Goal: Transaction & Acquisition: Purchase product/service

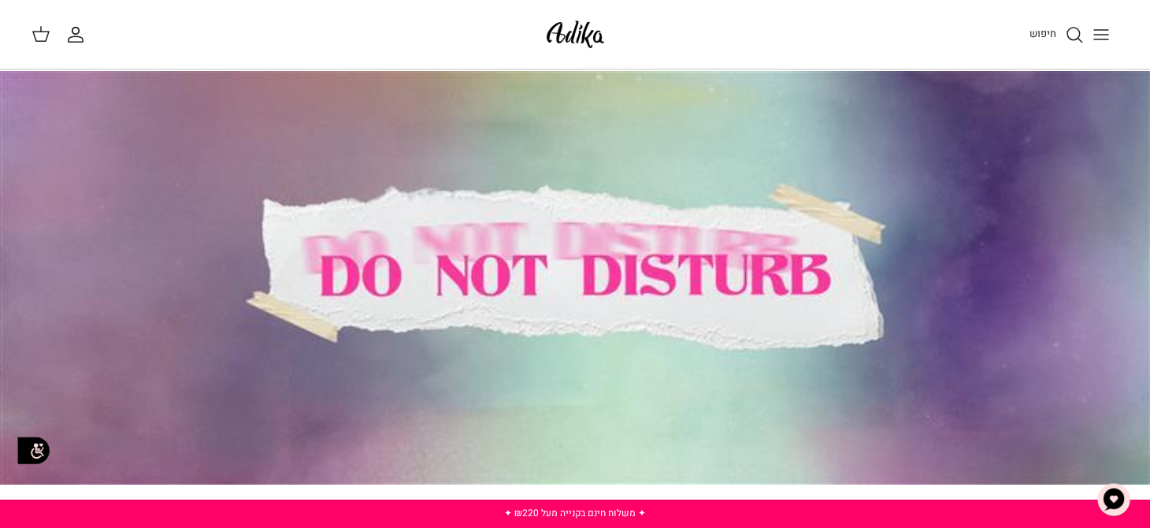
click at [1102, 32] on icon "Toggle menu" at bounding box center [1101, 34] width 19 height 19
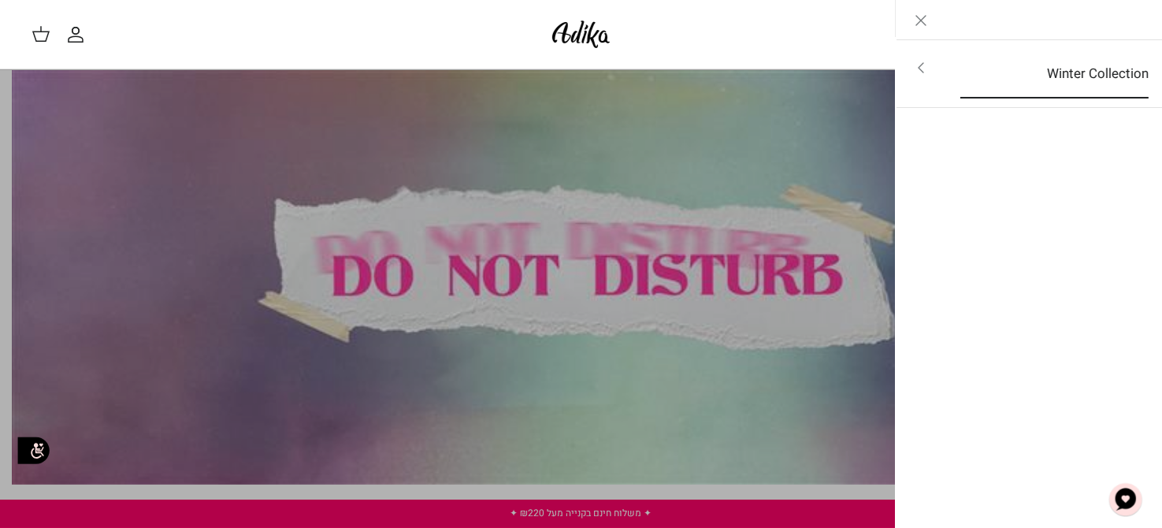
click at [1096, 74] on link "Winter Collection" at bounding box center [1054, 74] width 217 height 49
click at [1096, 72] on link "לכל הפריטים" at bounding box center [1028, 69] width 251 height 39
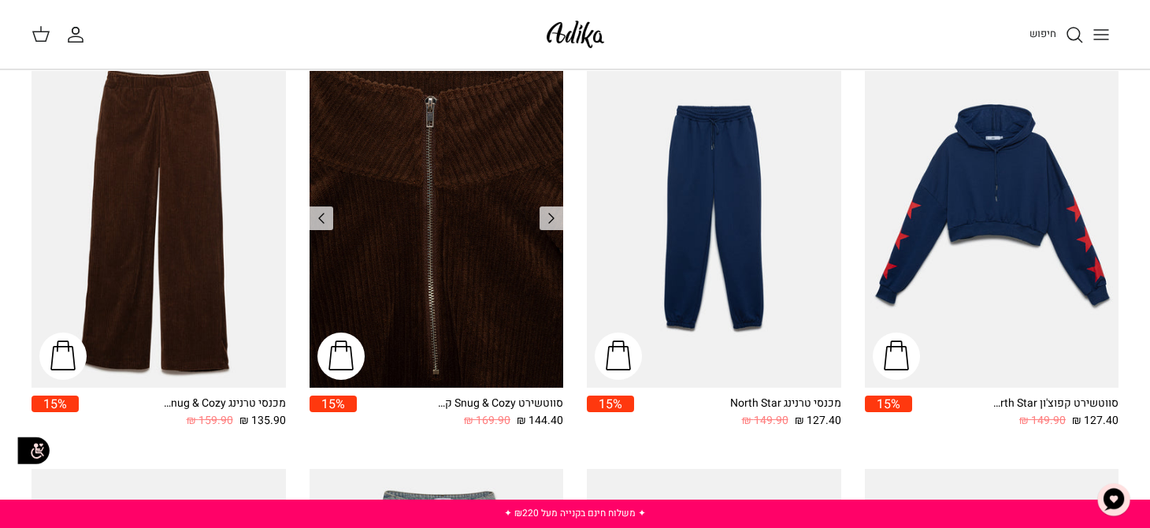
scroll to position [1024, 0]
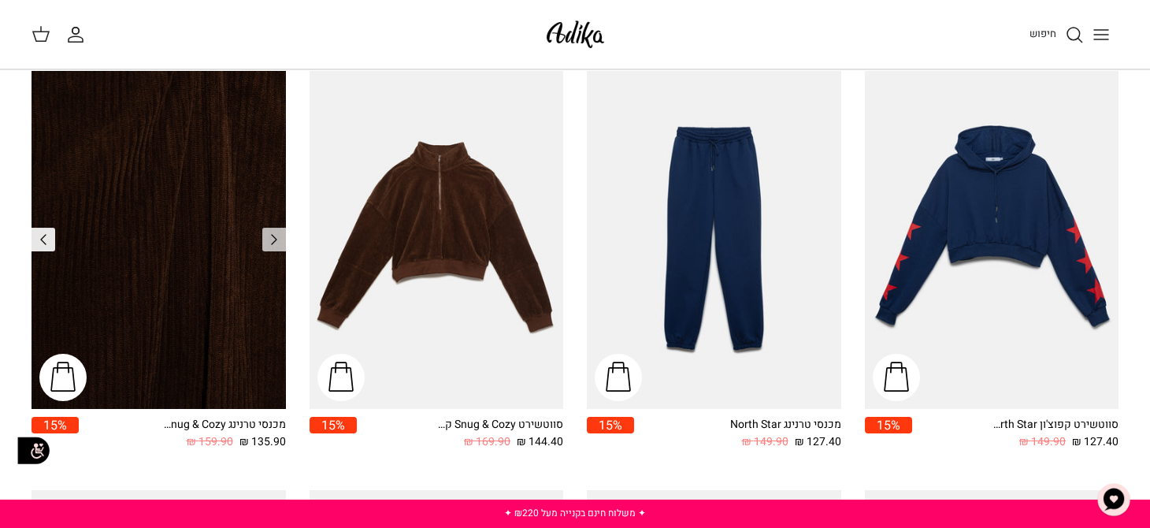
click at [41, 239] on polyline "Previous" at bounding box center [43, 239] width 5 height 9
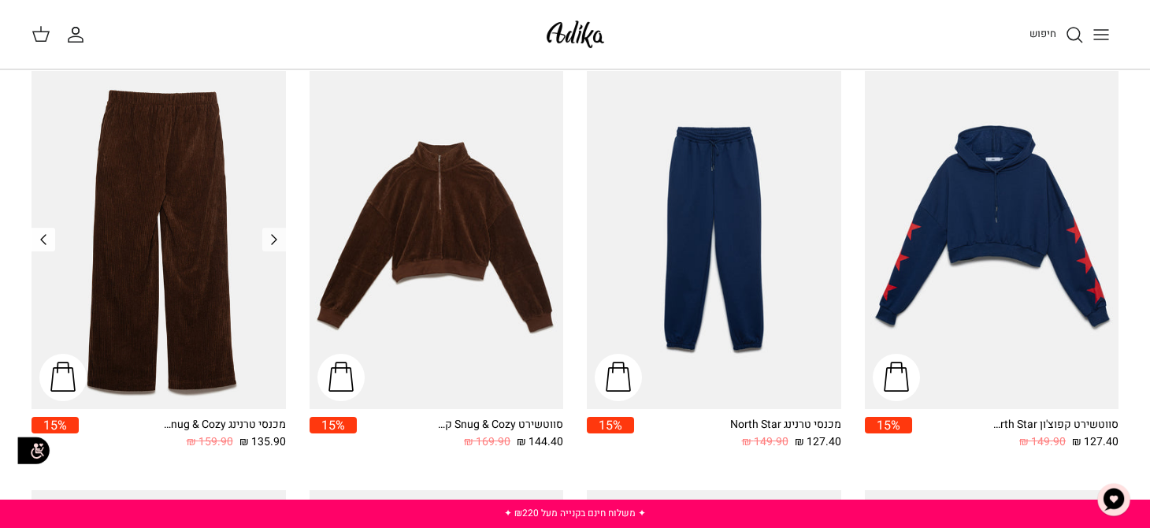
click at [41, 239] on polyline "Previous" at bounding box center [43, 239] width 5 height 9
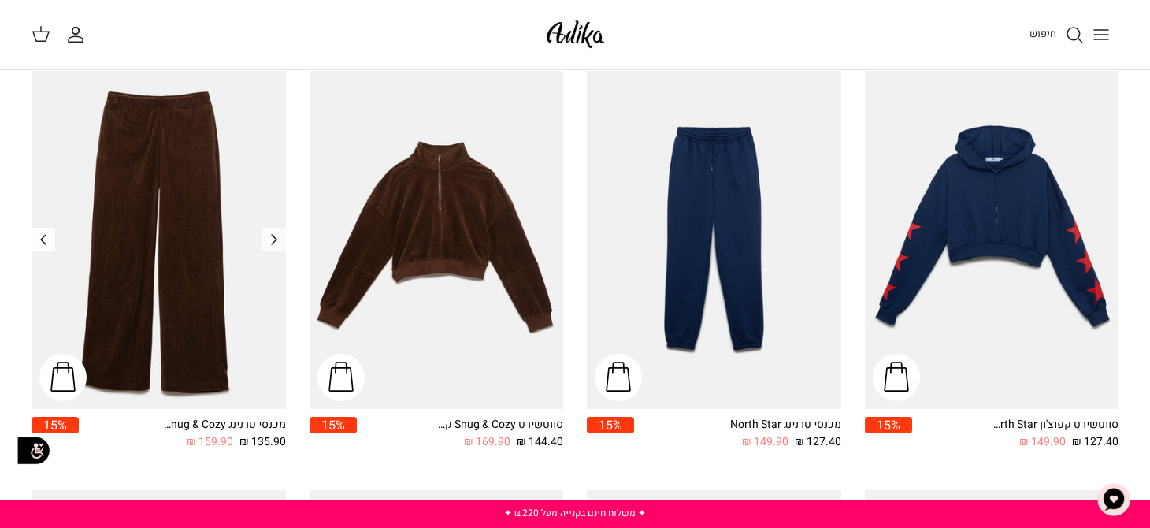
click at [41, 238] on polyline "Previous" at bounding box center [43, 239] width 5 height 9
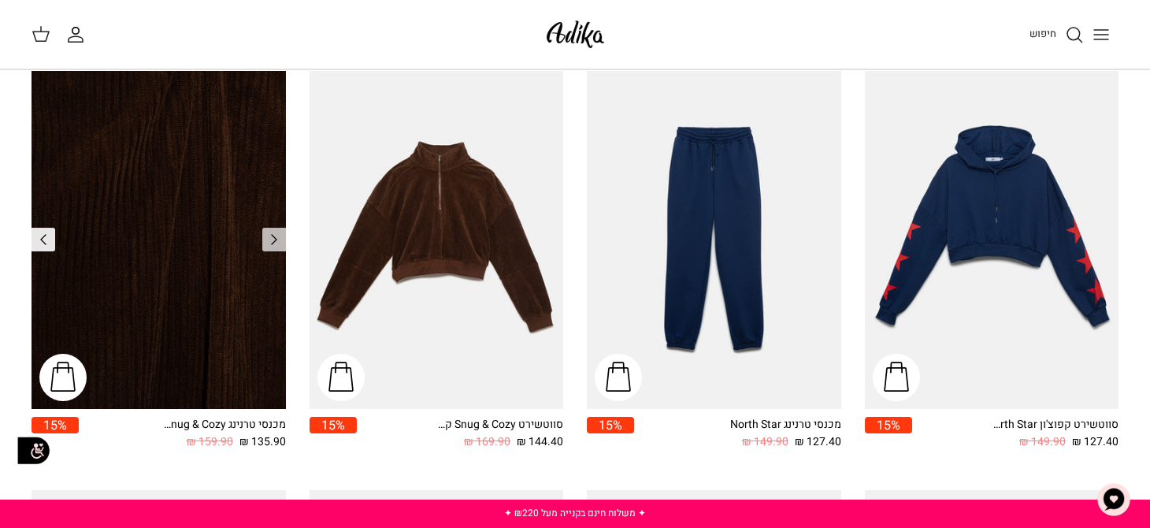
click at [41, 238] on polyline "Previous" at bounding box center [43, 239] width 5 height 9
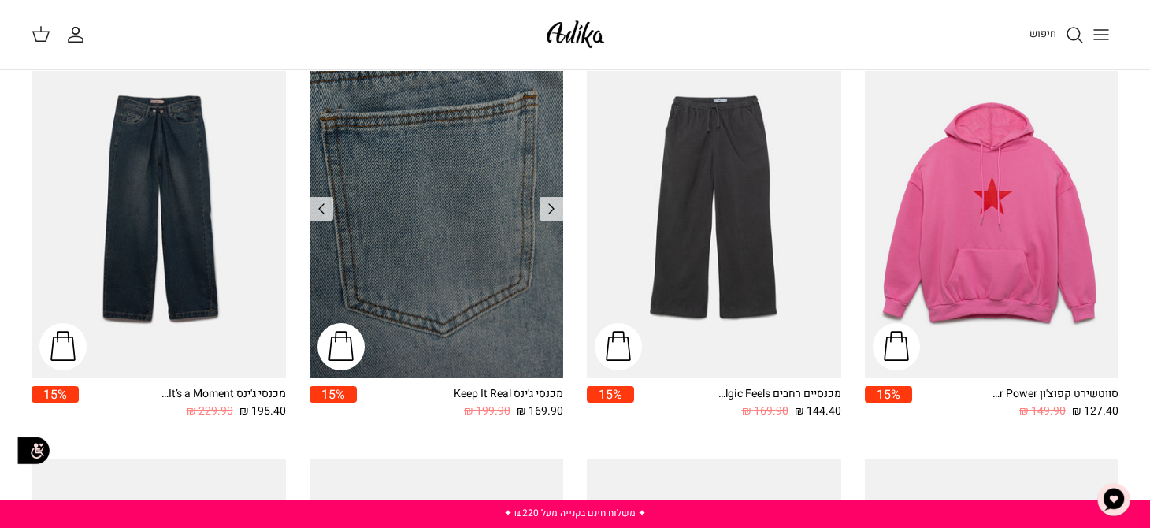
scroll to position [1496, 0]
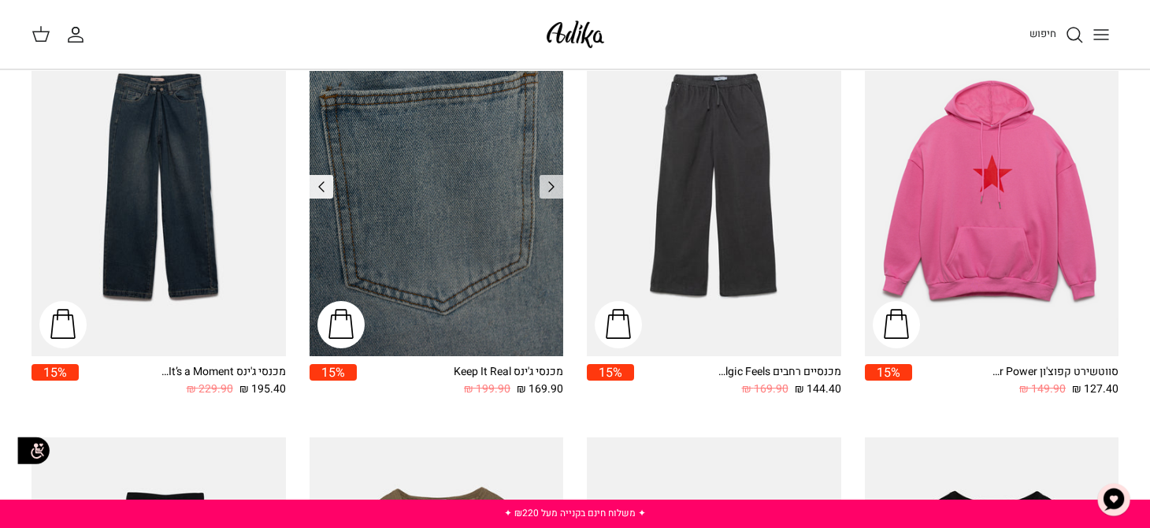
click at [321, 184] on icon "Right" at bounding box center [321, 186] width 19 height 19
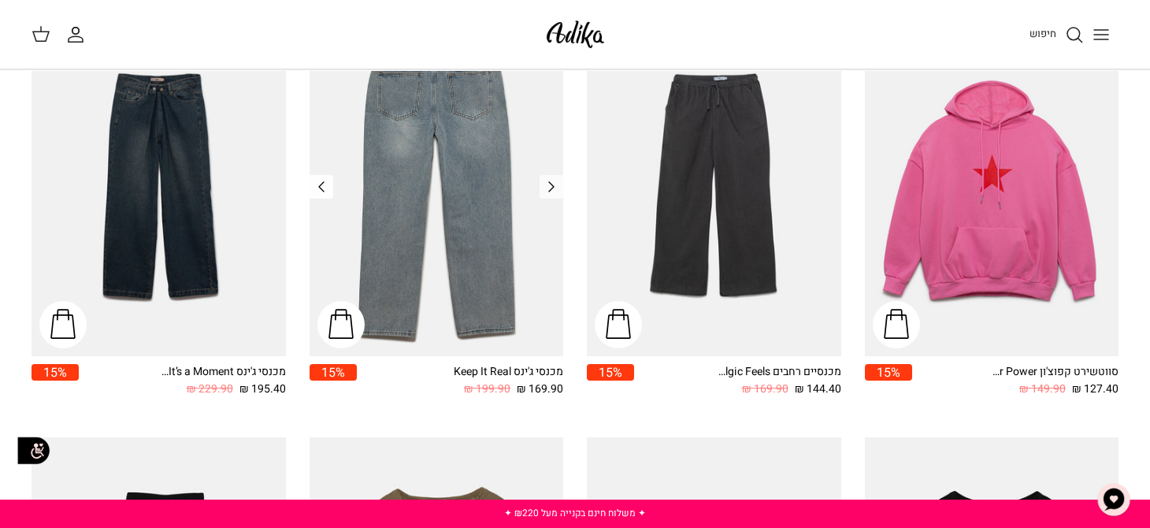
click at [321, 183] on icon "Right" at bounding box center [321, 186] width 19 height 19
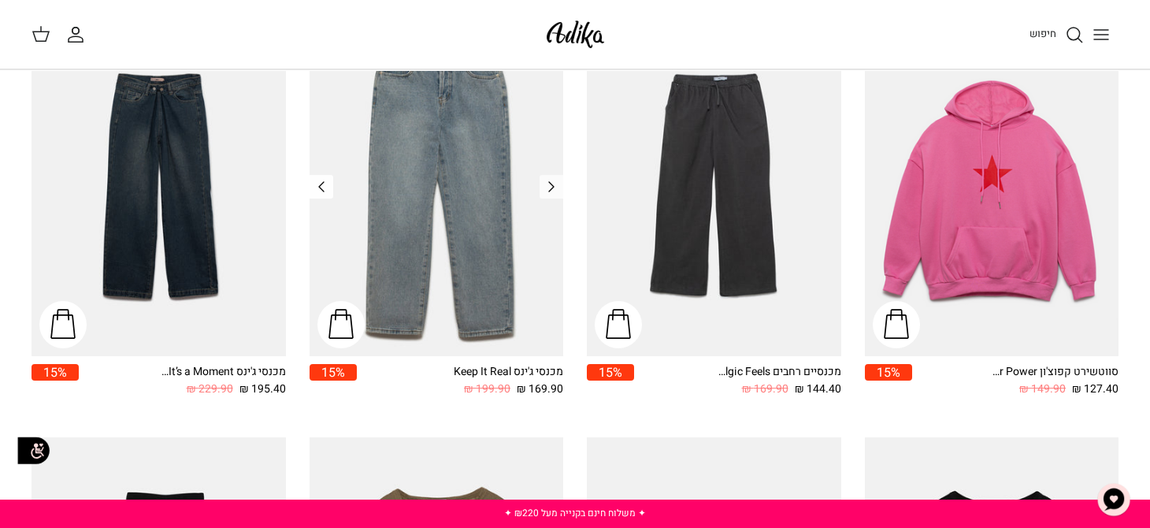
click at [321, 183] on icon "Right" at bounding box center [321, 186] width 19 height 19
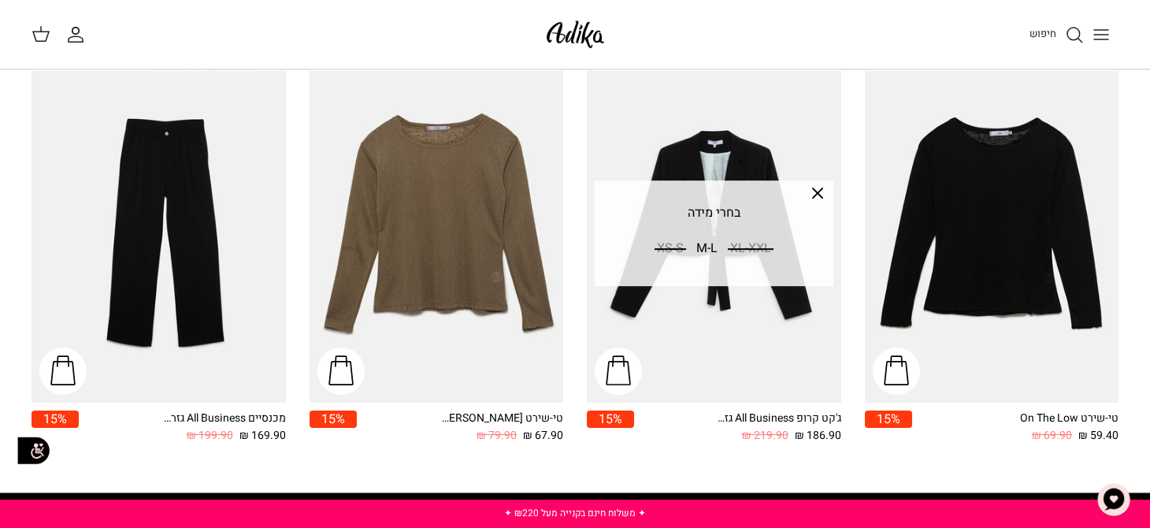
scroll to position [1811, 0]
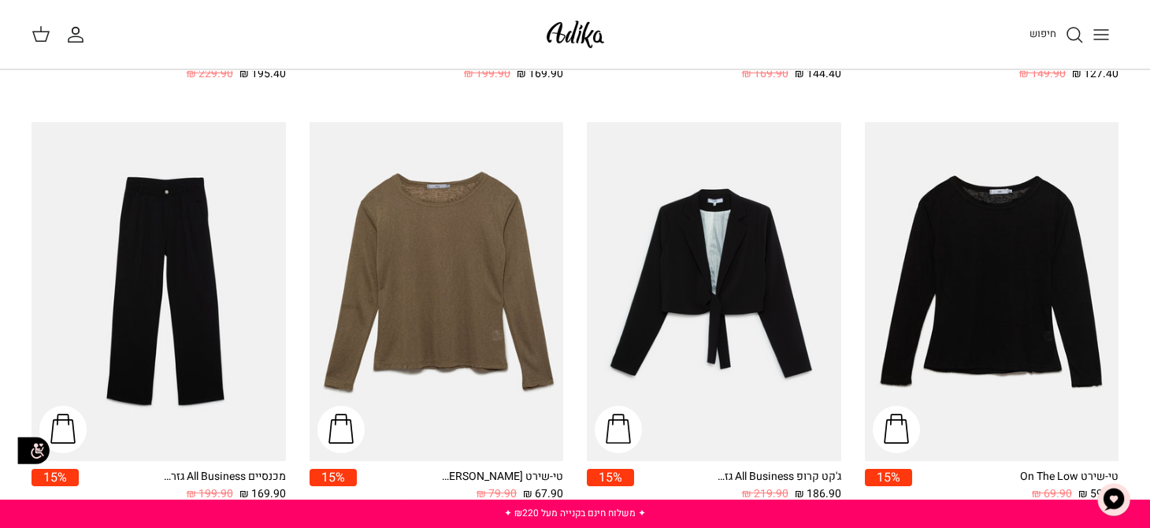
click at [443, 296] on img "טי-שירט Sandy Dunes שרוולים ארוכים" at bounding box center [437, 291] width 254 height 339
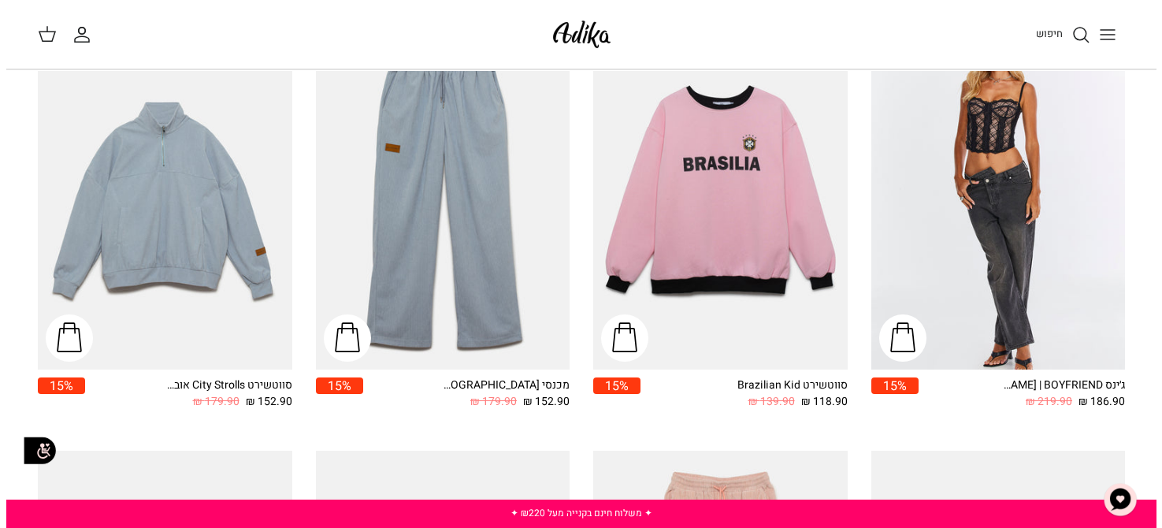
scroll to position [0, 0]
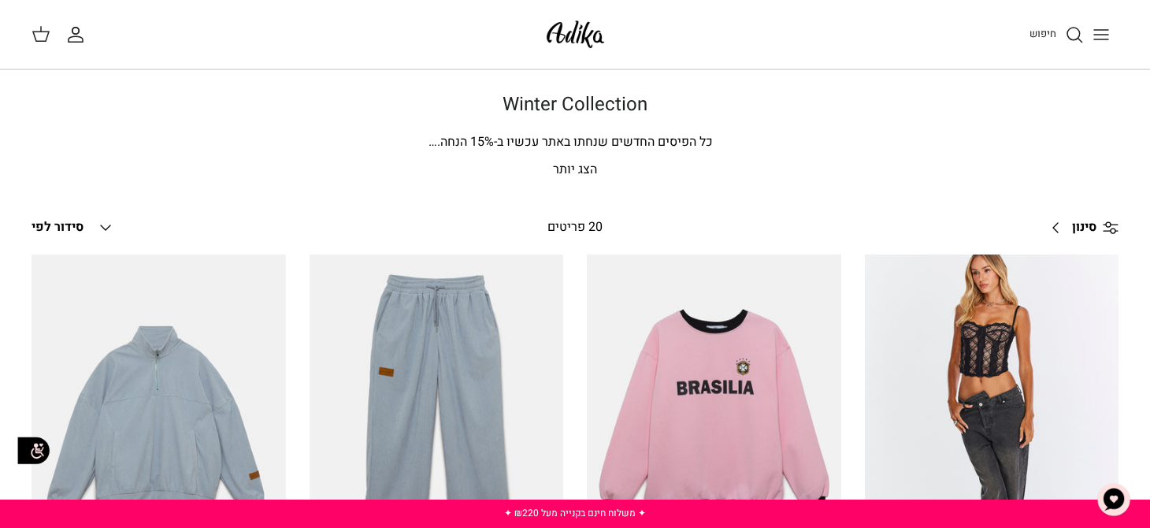
click at [1100, 35] on icon "Toggle menu" at bounding box center [1101, 34] width 19 height 19
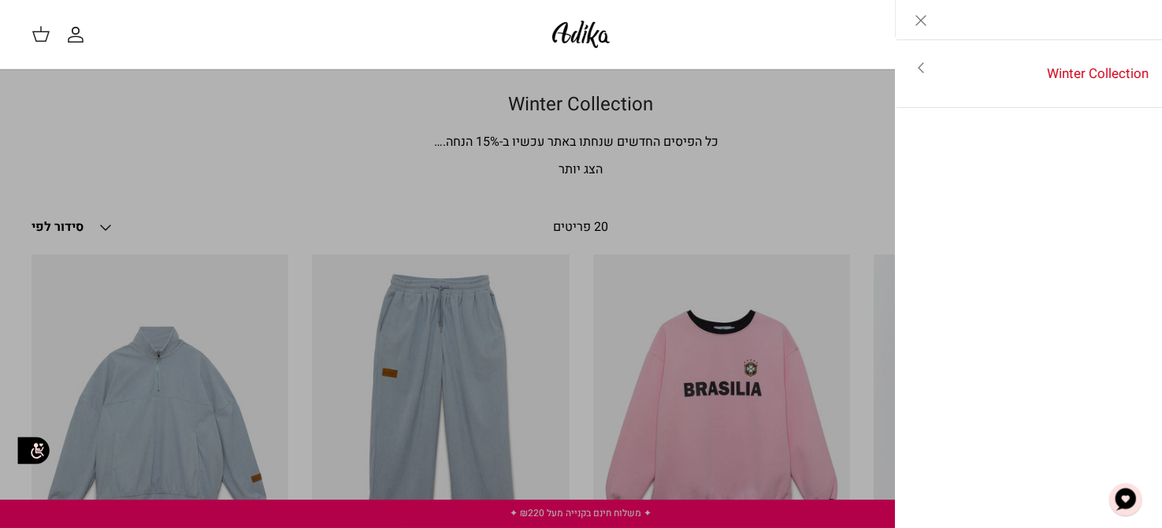
click at [924, 66] on icon "Toggle menu" at bounding box center [920, 67] width 19 height 19
click at [462, 43] on div "החשבון שלי חיפוש" at bounding box center [282, 34] width 500 height 20
click at [1097, 69] on link "לכל הפריטים" at bounding box center [1028, 69] width 251 height 39
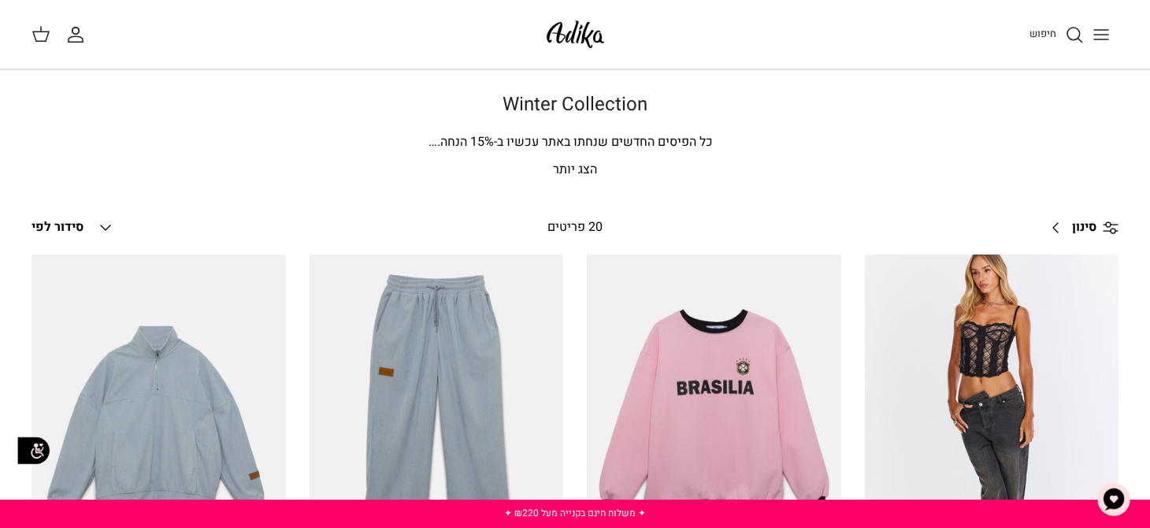
click at [571, 166] on p "הצג יותר" at bounding box center [575, 170] width 1087 height 20
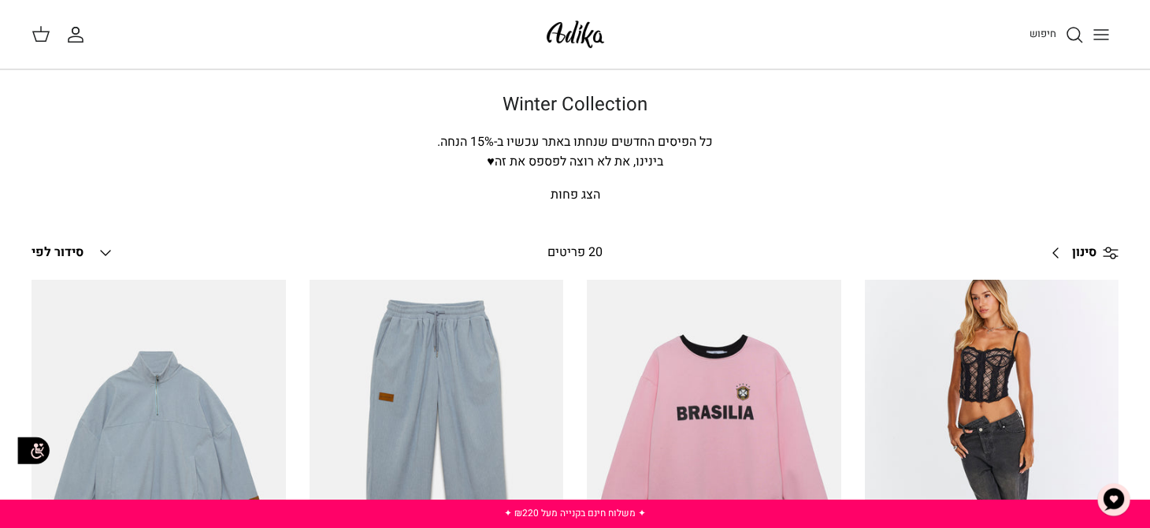
click at [1053, 250] on link "סינון Right" at bounding box center [1079, 253] width 78 height 38
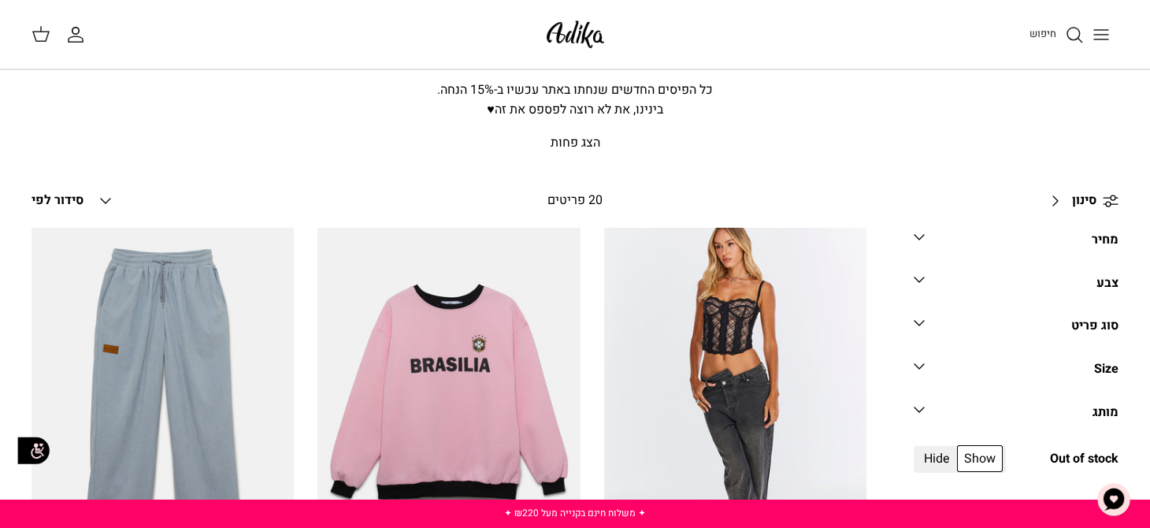
scroll to position [78, 0]
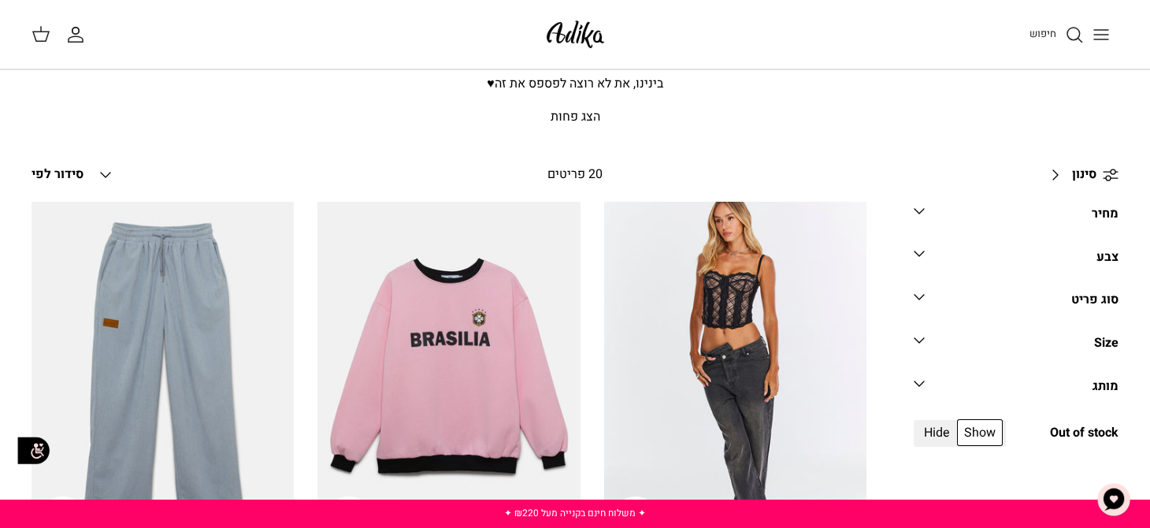
click at [1103, 339] on div "Size" at bounding box center [1106, 343] width 24 height 20
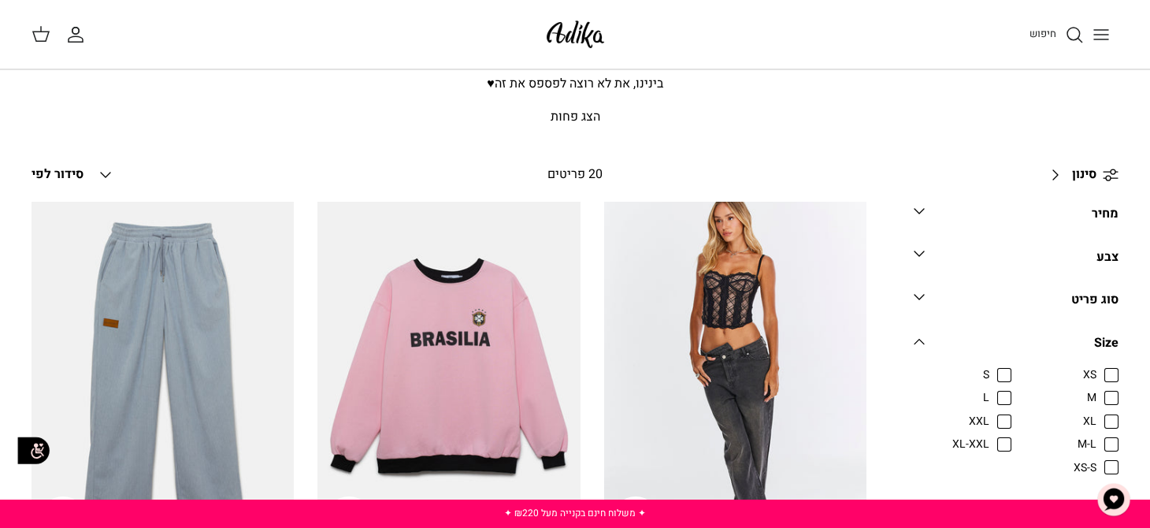
click at [1096, 418] on span "XL" at bounding box center [1089, 421] width 13 height 16
click at [1098, 413] on input "XL" at bounding box center [1097, 413] width 2 height 2
checkbox input "true"
radio input "true"
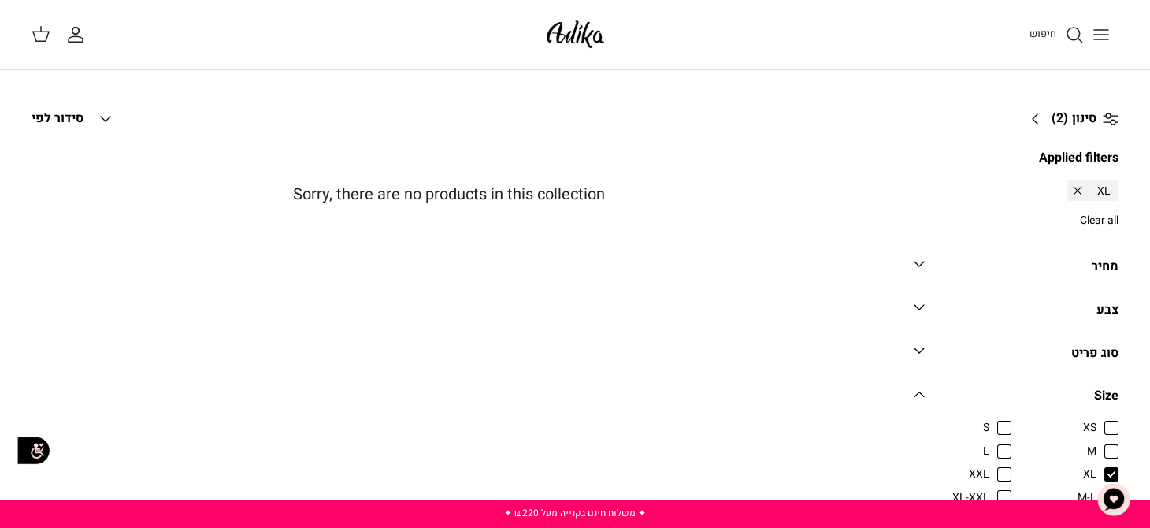
scroll to position [163, 0]
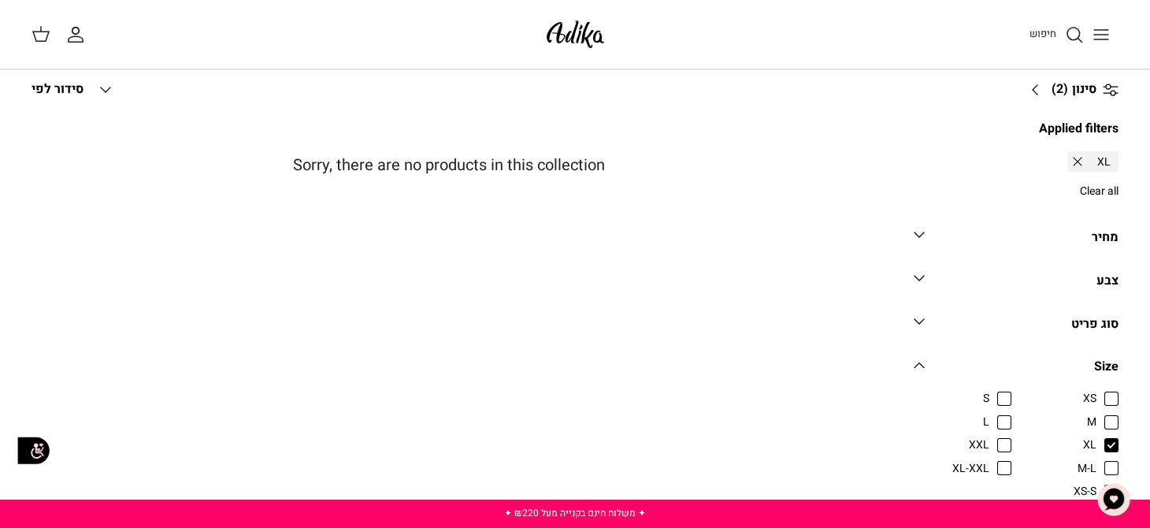
click at [1104, 276] on div "צבע" at bounding box center [1107, 281] width 22 height 20
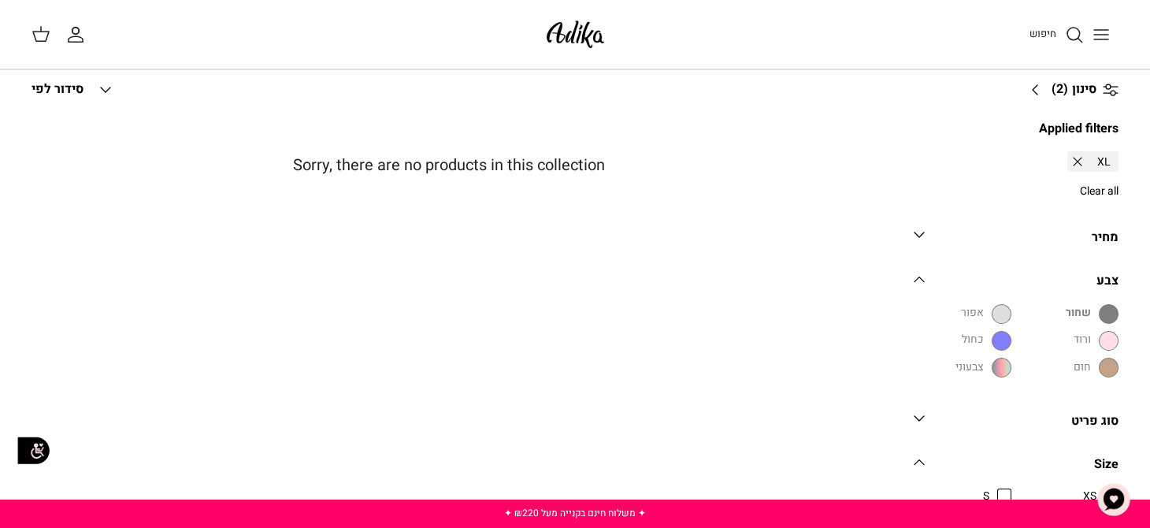
click at [1107, 315] on span at bounding box center [1109, 314] width 20 height 20
click at [1110, 369] on span at bounding box center [1109, 368] width 20 height 20
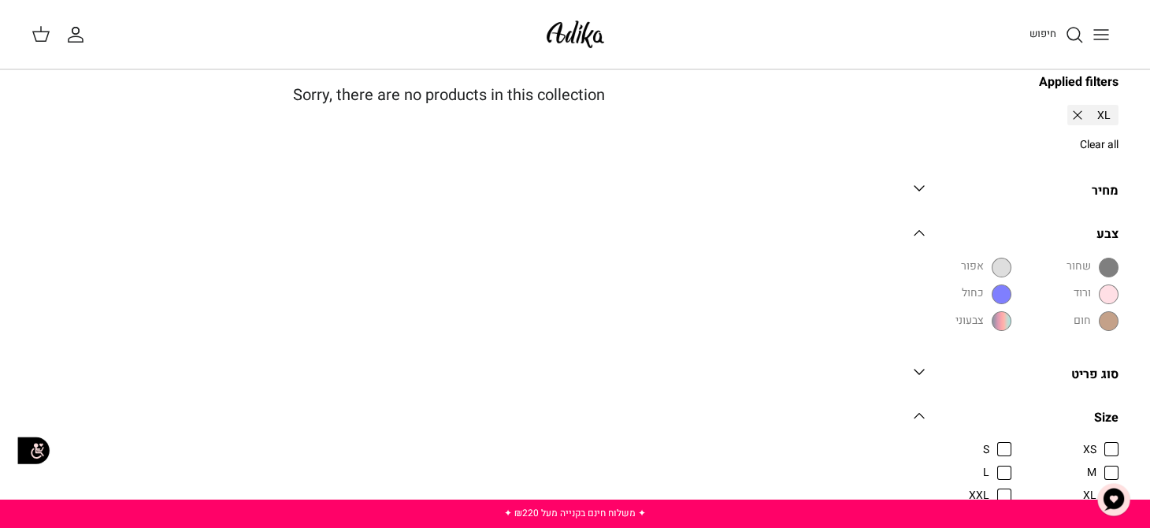
scroll to position [0, 0]
